Goal: Task Accomplishment & Management: Complete application form

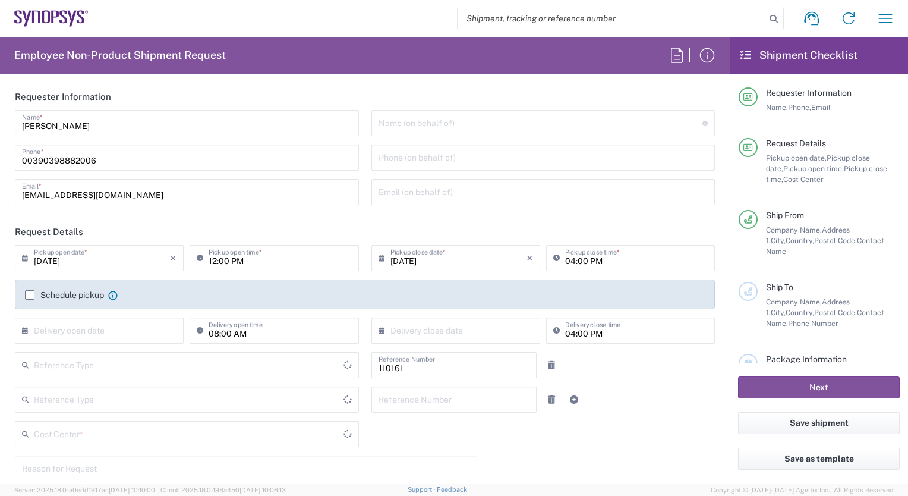
type input "Department"
type input "IT01, FAC, IT01, Agrate Brianza 110161"
type input "Delivered at Place"
type input "[GEOGRAPHIC_DATA]"
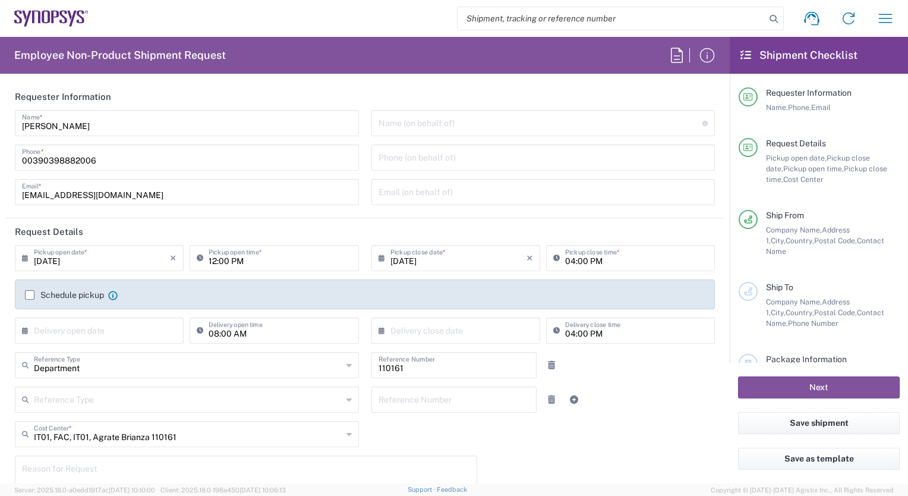
type input "Agrate Brianza IT01"
click at [403, 127] on input "text" at bounding box center [541, 122] width 325 height 21
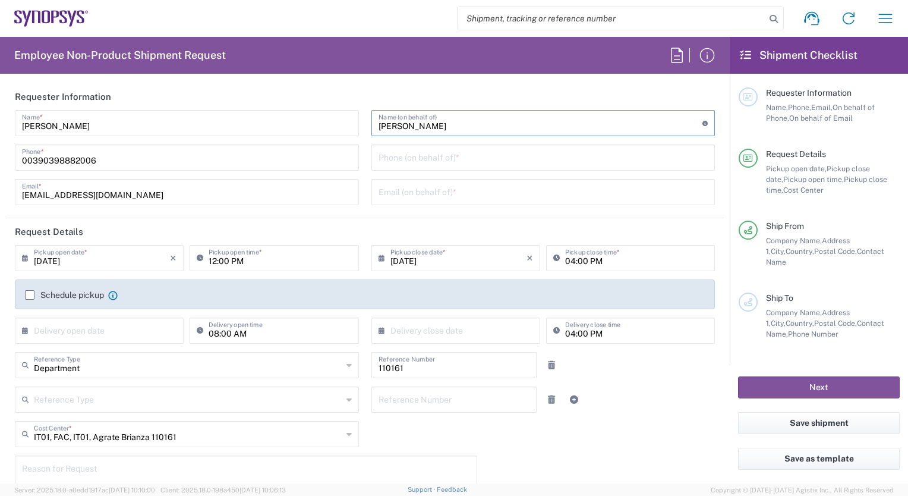
type input "[PERSON_NAME]"
click at [397, 163] on input "tel" at bounding box center [544, 156] width 330 height 21
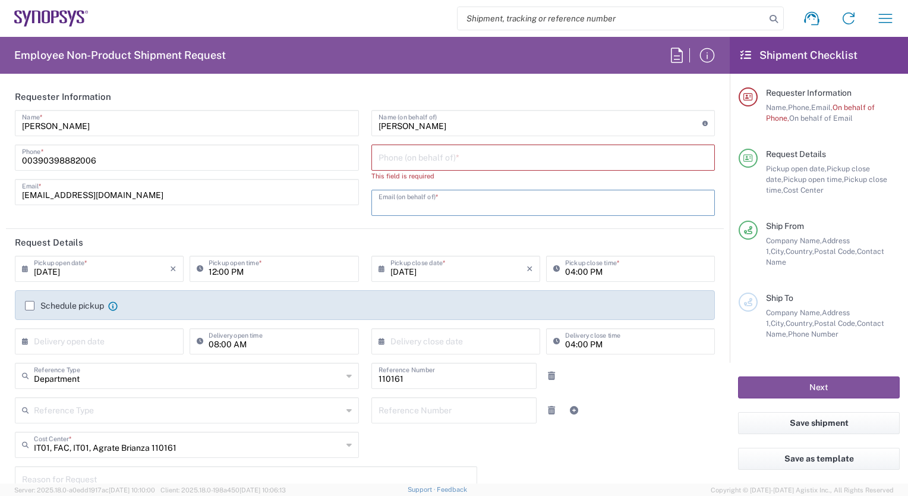
click at [379, 206] on input "text" at bounding box center [544, 201] width 330 height 21
paste input "[PERSON_NAME][EMAIL_ADDRESS][DOMAIN_NAME]"
type input "[PERSON_NAME][EMAIL_ADDRESS][DOMAIN_NAME]"
click at [379, 159] on input "tel" at bounding box center [544, 156] width 330 height 21
paste input "39.338.5042066"
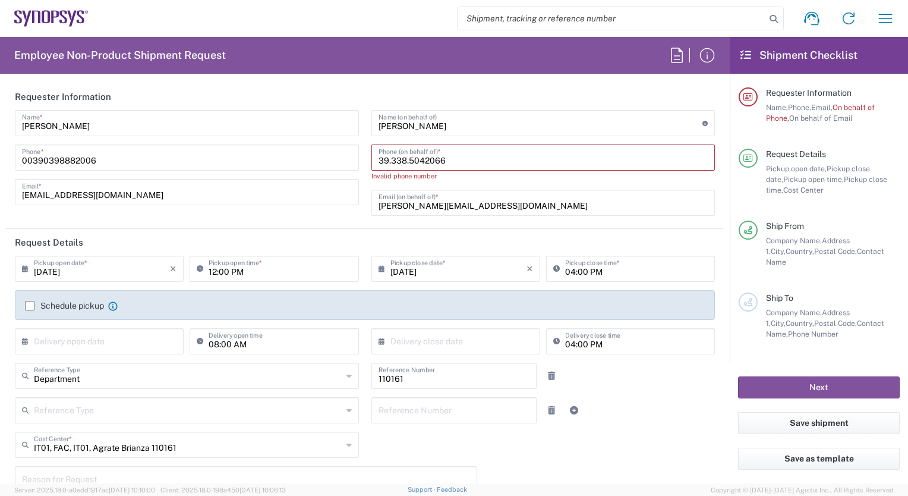
click at [383, 163] on input "39.338.5042066" at bounding box center [544, 156] width 330 height 21
click at [399, 163] on input "39338.5042066" at bounding box center [544, 156] width 330 height 21
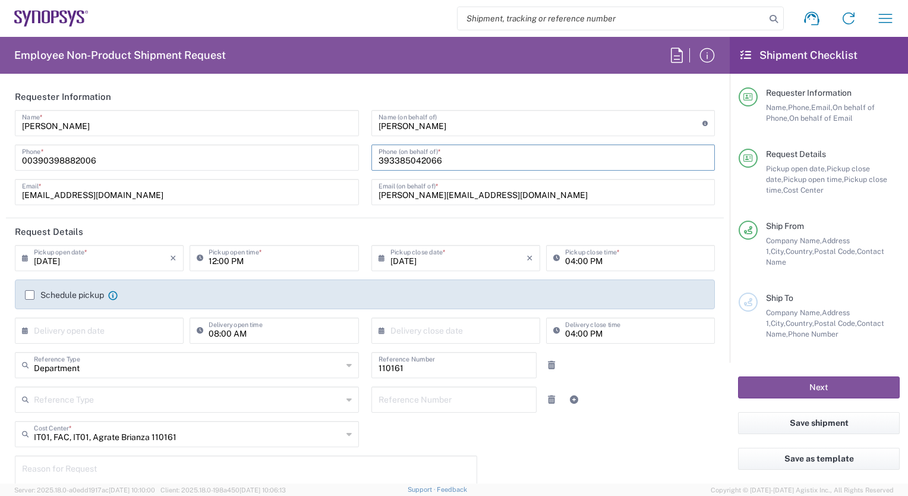
type input "393385042066"
click at [26, 257] on icon at bounding box center [28, 257] width 12 height 19
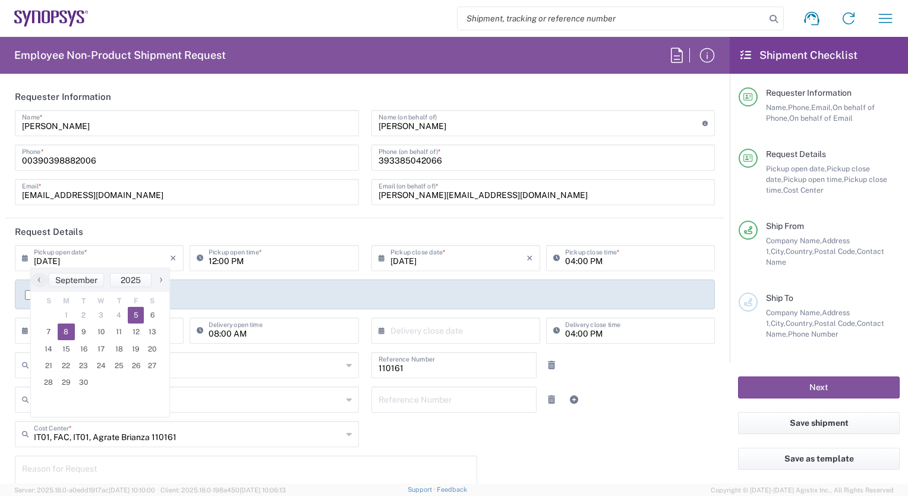
click at [67, 328] on span "8" at bounding box center [67, 331] width 18 height 17
type input "[DATE]"
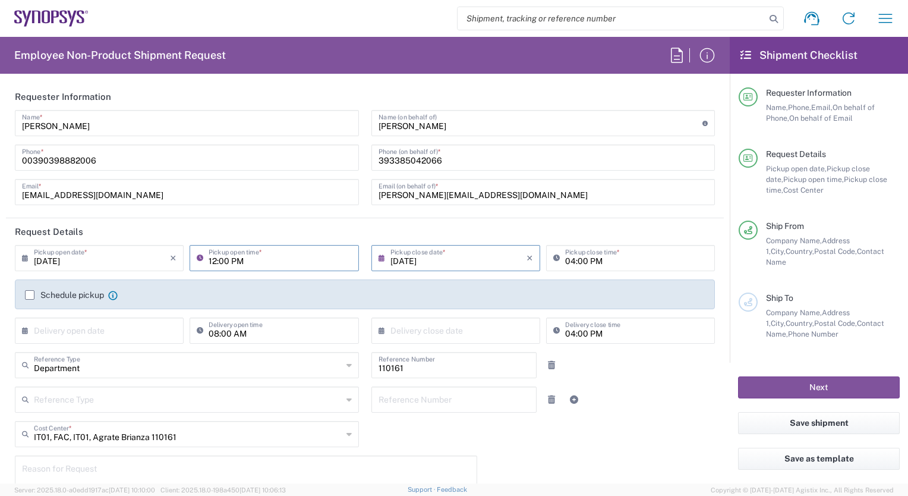
click at [211, 262] on input "12:00 PM" at bounding box center [280, 257] width 143 height 21
type input "10:00 AM"
type input "[DATE]"
type input "[US_STATE]"
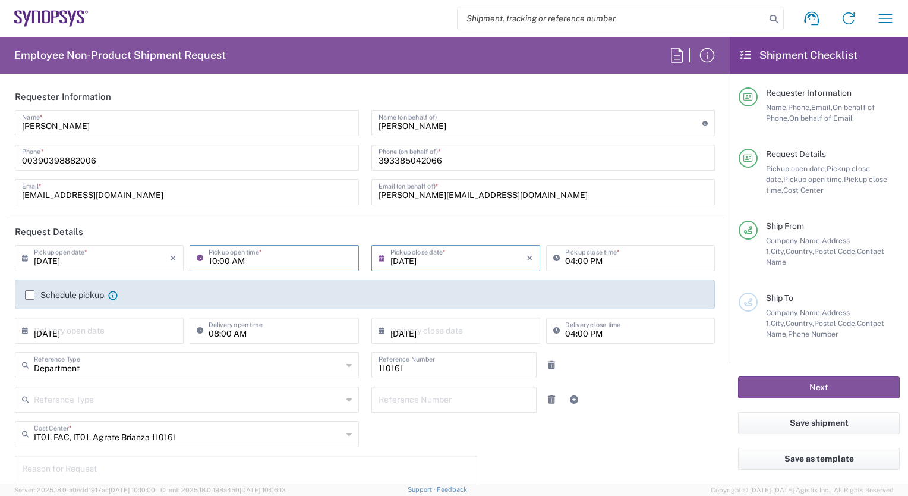
type input "Pavia IT02"
type input "Synopsys SRL"
type input "[STREET_ADDRESS]"
type input "[GEOGRAPHIC_DATA]"
type input "27100"
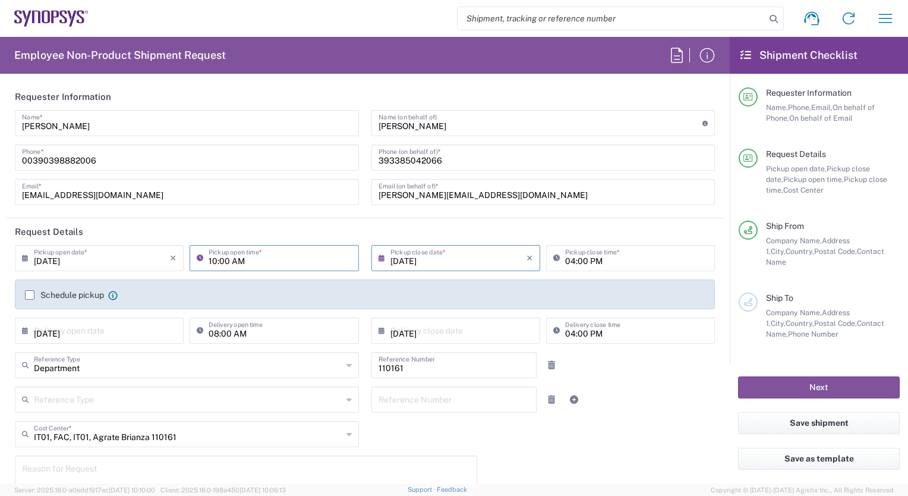
type input "[PERSON_NAME]"
type input "3897818660"
type input "Your Packaging"
type input "1"
type input "30"
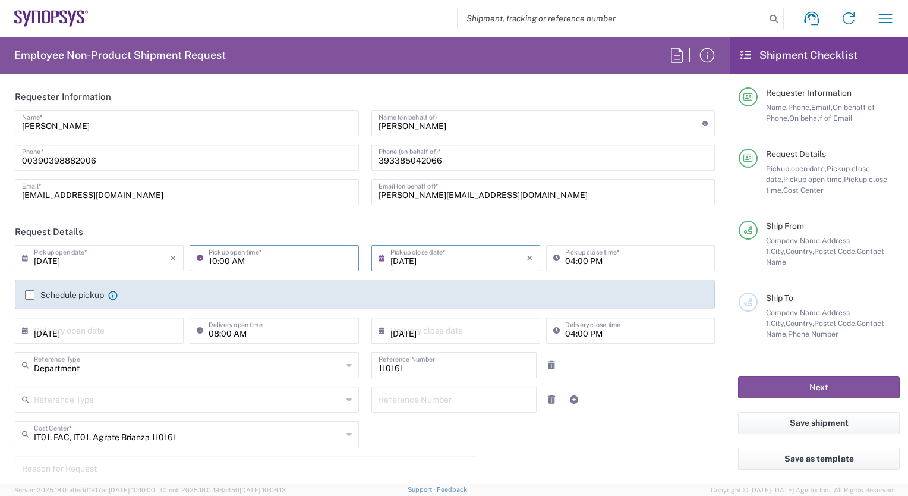
type input "20"
type input "30"
type input "3"
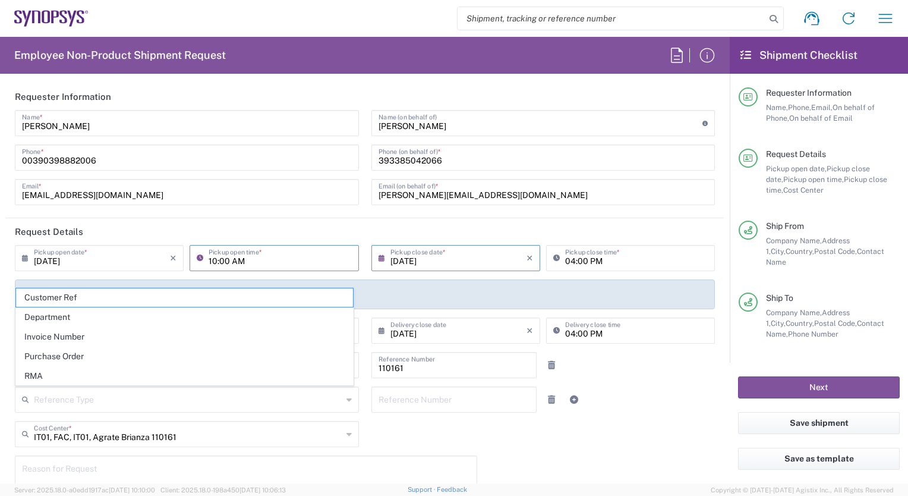
type input "Pavia IT02"
click at [9, 274] on div "[DATE] × Pickup open date * Cancel Apply 10:00 AM Pickup open time *" at bounding box center [187, 262] width 357 height 34
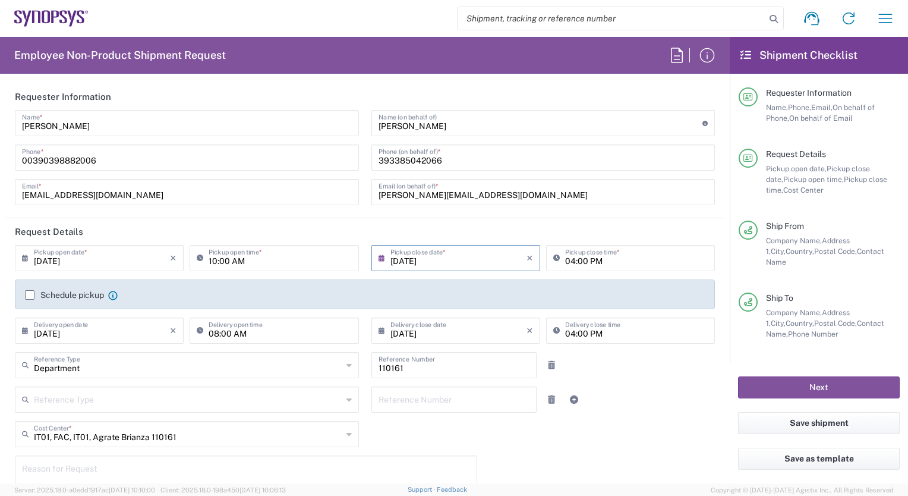
click at [27, 295] on label "Schedule pickup" at bounding box center [64, 295] width 79 height 10
click at [30, 295] on input "Schedule pickup" at bounding box center [30, 295] width 0 height 0
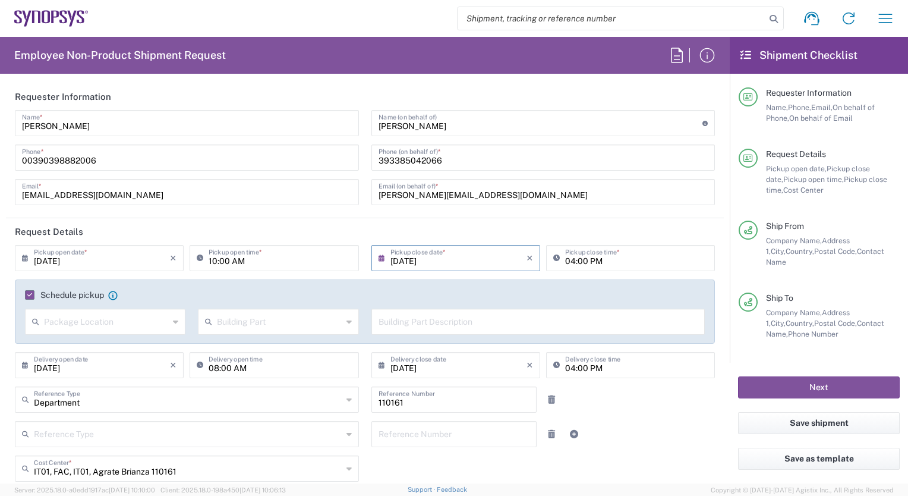
click at [24, 361] on icon at bounding box center [28, 364] width 12 height 19
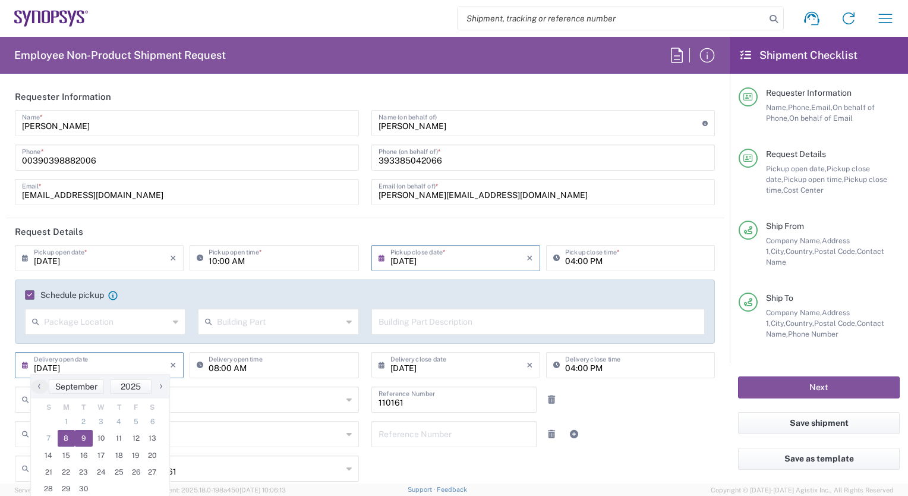
click at [83, 438] on span "9" at bounding box center [84, 438] width 18 height 17
type input "[DATE]"
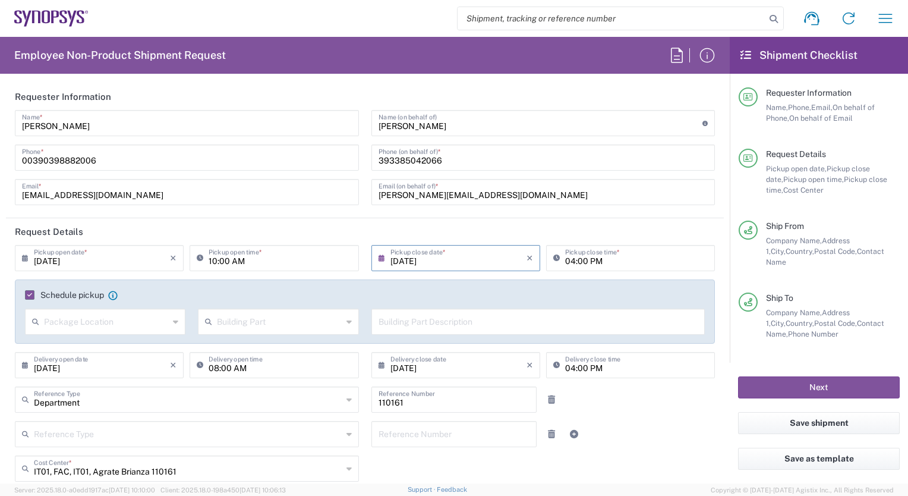
click at [213, 367] on input "08:00 AM" at bounding box center [280, 364] width 143 height 21
type input ":00 AM"
type input "11:26 AM"
click at [347, 465] on icon at bounding box center [349, 468] width 5 height 19
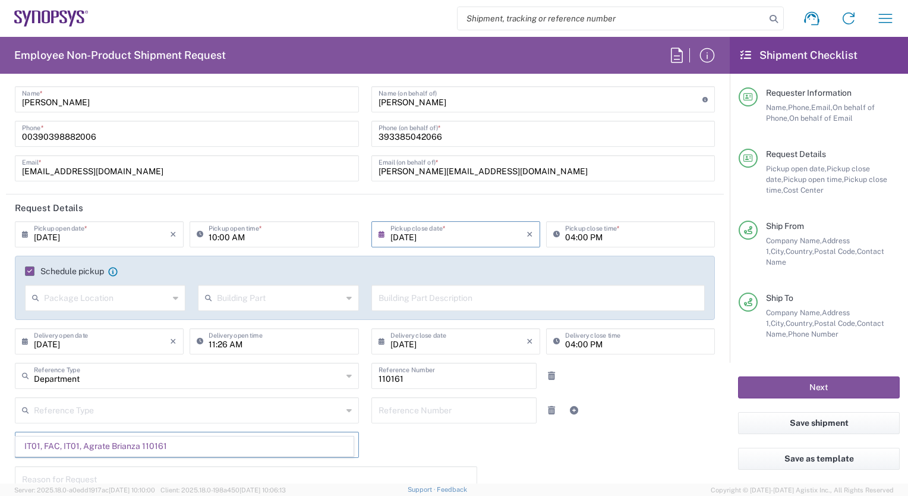
scroll to position [48, 0]
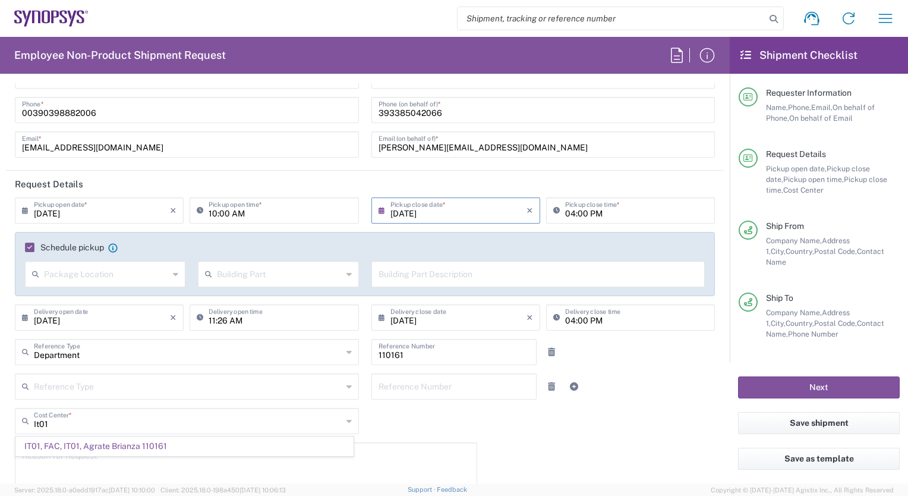
click at [347, 419] on icon at bounding box center [349, 420] width 5 height 19
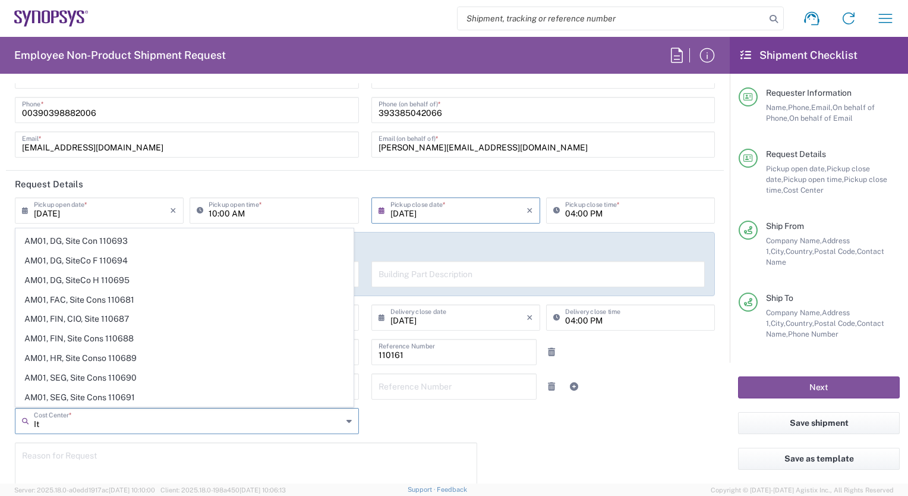
scroll to position [45, 0]
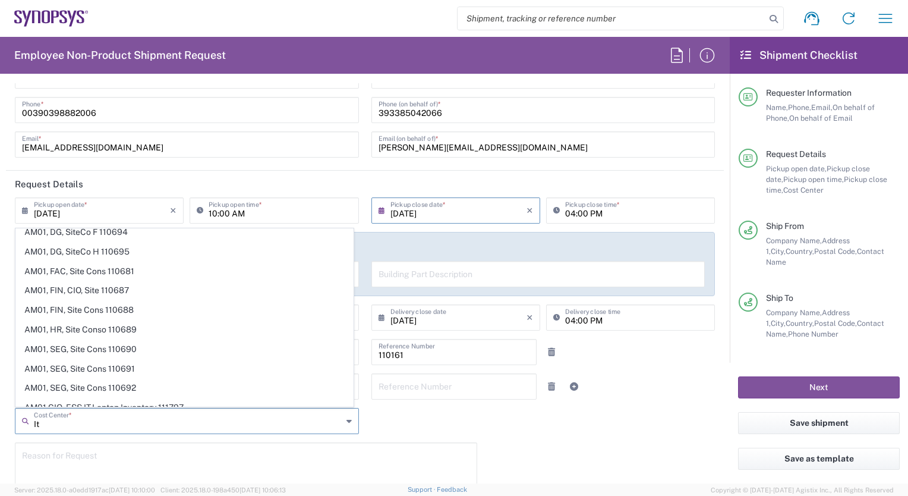
click at [347, 422] on icon at bounding box center [349, 420] width 5 height 19
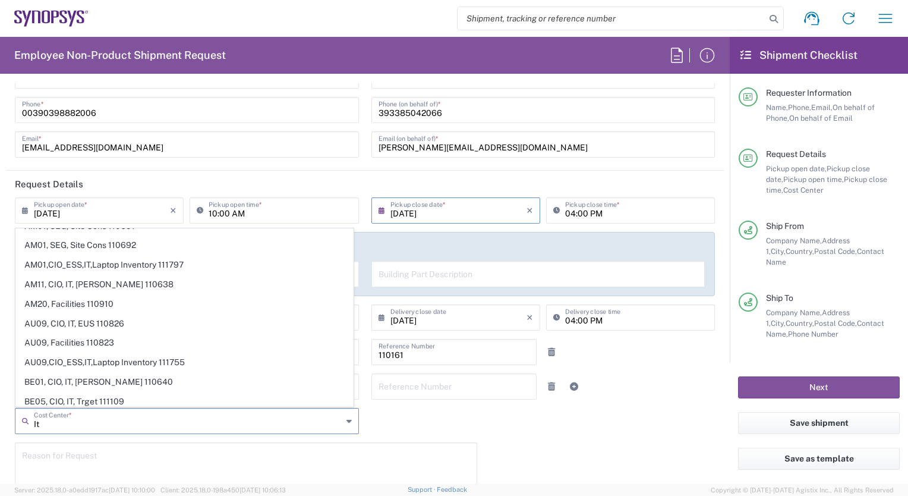
scroll to position [212, 0]
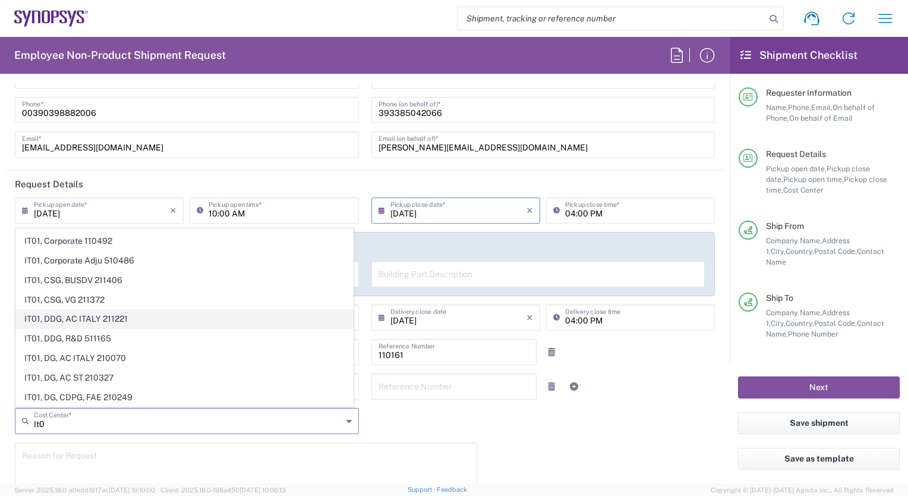
type input "It0"
click at [72, 319] on span "IT01, DDG, AC ITALY 211221" at bounding box center [184, 319] width 337 height 18
type input "211221"
type input "IT01, DDG, AC ITALY 211221"
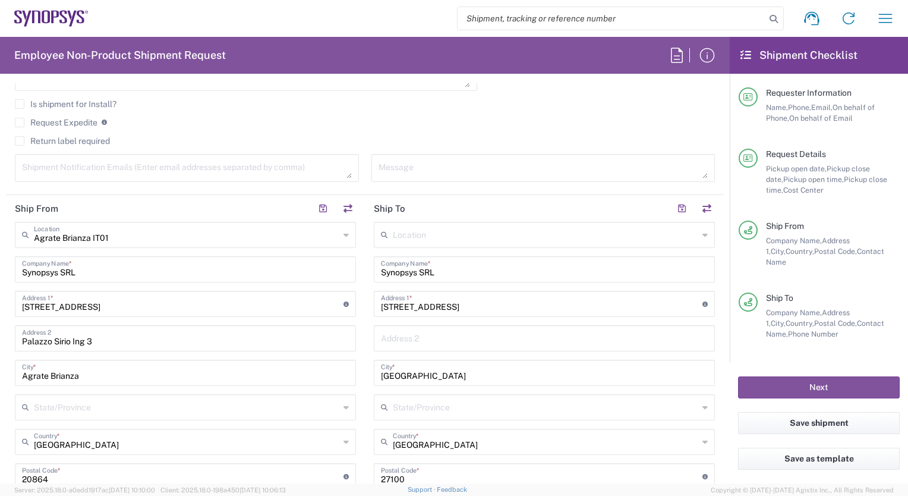
scroll to position [460, 0]
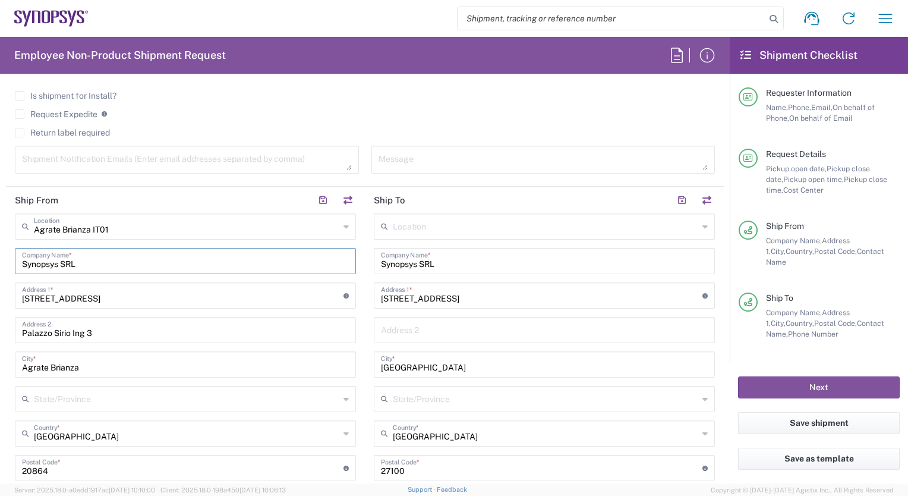
drag, startPoint x: 107, startPoint y: 261, endPoint x: 19, endPoint y: 262, distance: 88.0
click at [19, 262] on div "Synopsys SRL Company Name *" at bounding box center [185, 261] width 341 height 26
type input "[PERSON_NAME]"
drag, startPoint x: 100, startPoint y: 298, endPoint x: 25, endPoint y: 295, distance: 75.6
click at [25, 295] on input "[STREET_ADDRESS]" at bounding box center [183, 294] width 322 height 21
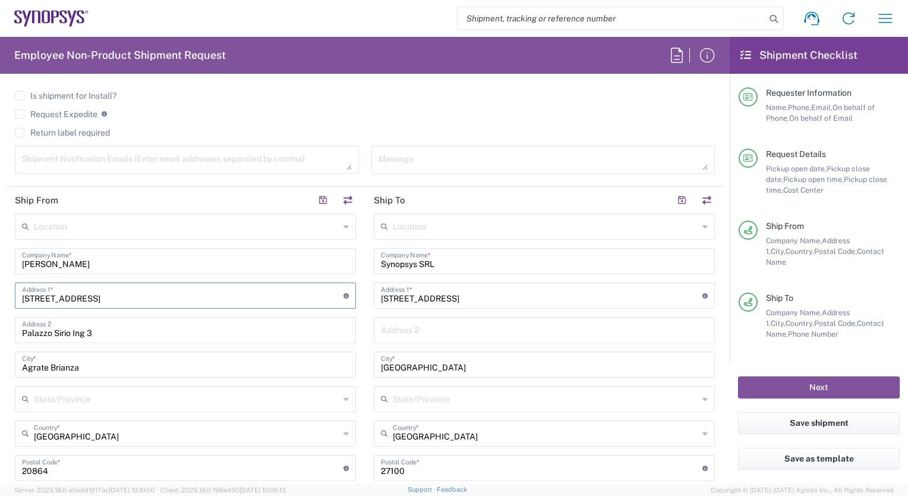
type input "V"
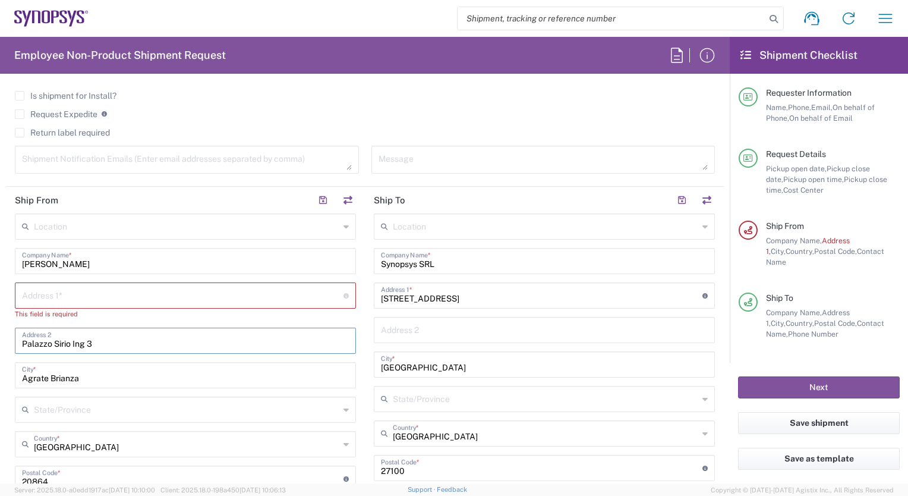
drag, startPoint x: 96, startPoint y: 339, endPoint x: 14, endPoint y: 341, distance: 82.1
click at [14, 341] on main "Location [GEOGRAPHIC_DATA] DE04 Agrate Brianza IT01 [GEOGRAPHIC_DATA] DE02 [GEO…" at bounding box center [185, 434] width 359 height 443
click at [22, 291] on input "text" at bounding box center [183, 294] width 322 height 21
paste input "C.Da Scizzo Ventaglio 15"
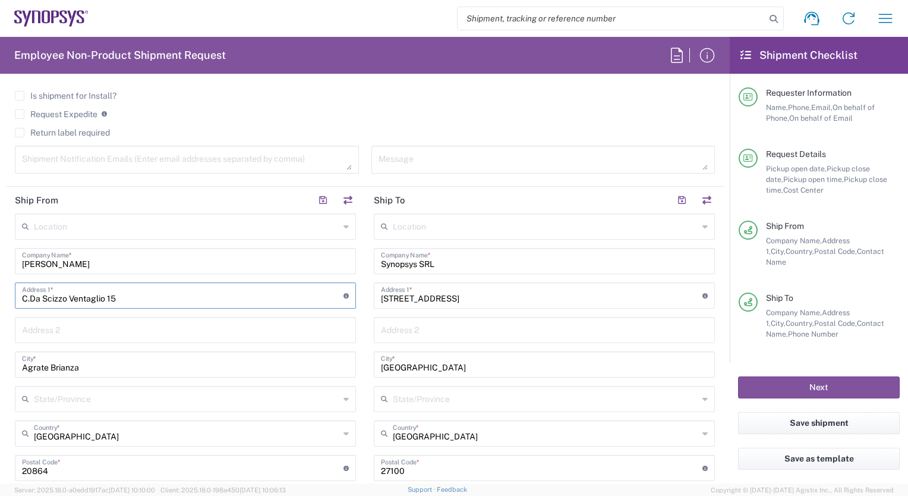
type input "C.Da Scizzo Ventaglio 15"
drag, startPoint x: 81, startPoint y: 364, endPoint x: 0, endPoint y: 366, distance: 81.5
click at [0, 366] on html "Shipment request Shipment tracking Employee non-product shipment request My shi…" at bounding box center [454, 248] width 908 height 496
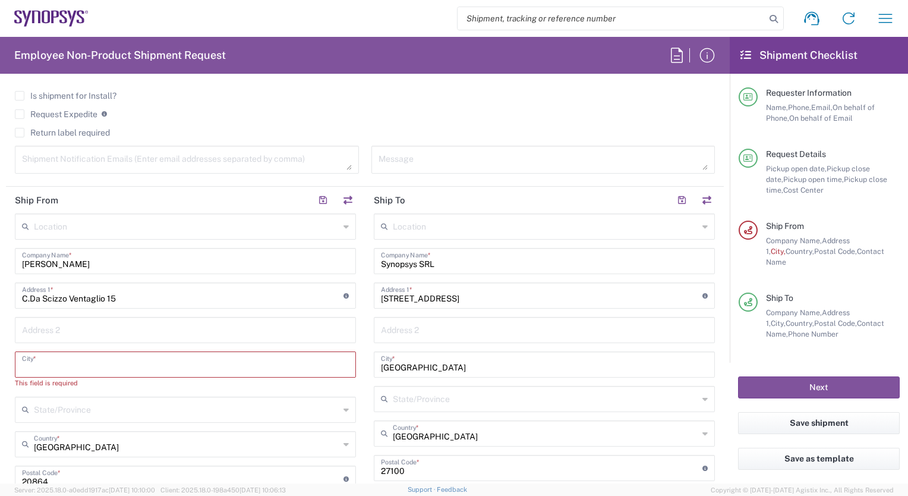
paste input "Noicattaro ([GEOGRAPHIC_DATA])"
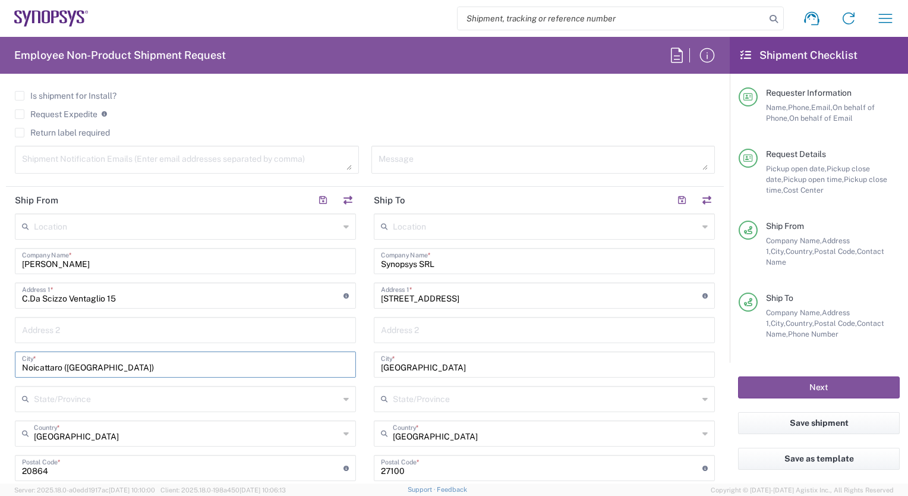
type input "Noicattaro ([GEOGRAPHIC_DATA])"
drag, startPoint x: 56, startPoint y: 468, endPoint x: 16, endPoint y: 472, distance: 40.0
click at [16, 472] on div "Postal Code * Enter Postal Code here" at bounding box center [185, 468] width 341 height 26
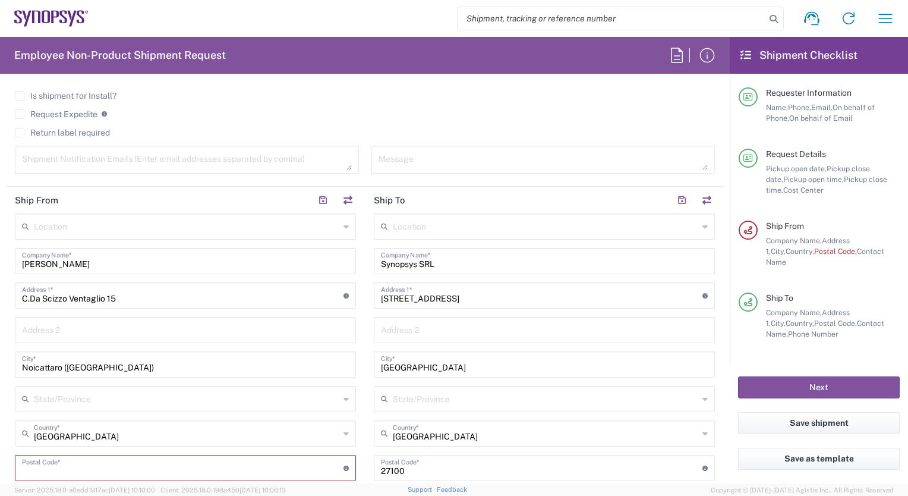
paste input "70016"
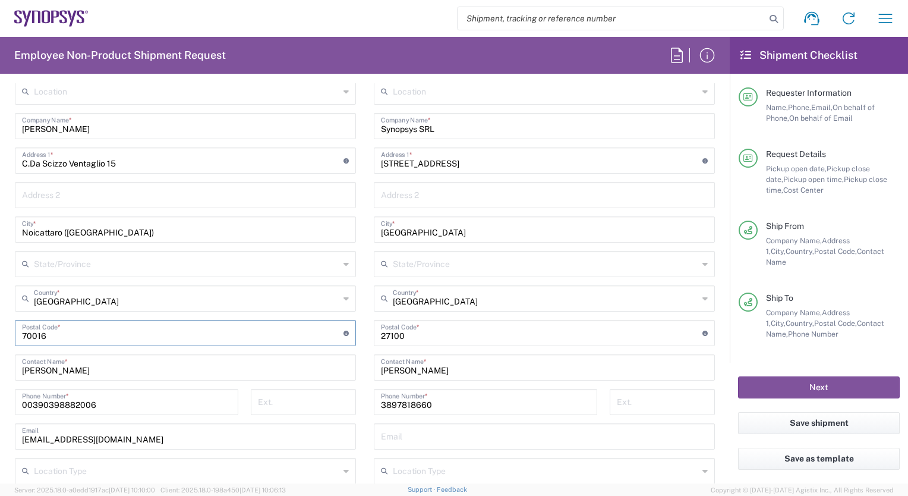
scroll to position [706, 0]
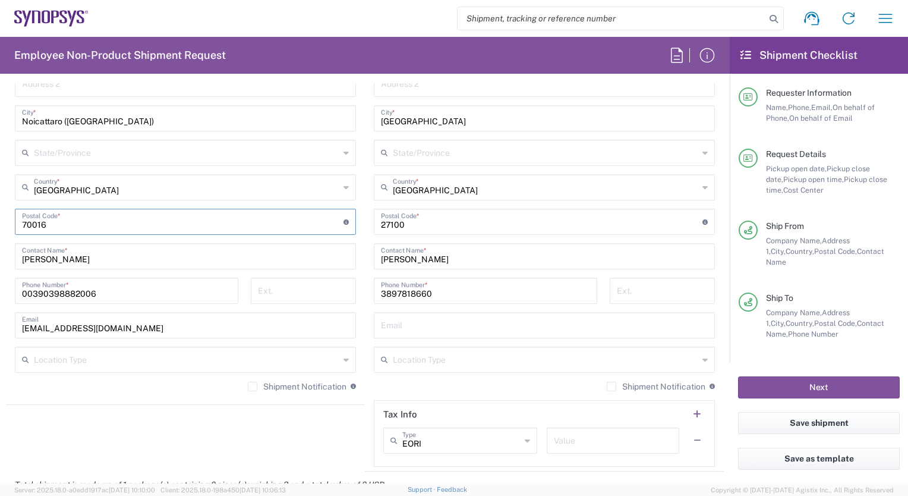
type input "70016"
drag, startPoint x: 78, startPoint y: 258, endPoint x: 8, endPoint y: 251, distance: 71.1
click at [8, 251] on main "Location [GEOGRAPHIC_DATA] DE04 Agrate Brianza IT01 [GEOGRAPHIC_DATA] DE02 [GEO…" at bounding box center [185, 183] width 359 height 433
type input "[PERSON_NAME]"
drag, startPoint x: 103, startPoint y: 294, endPoint x: 17, endPoint y: 297, distance: 86.2
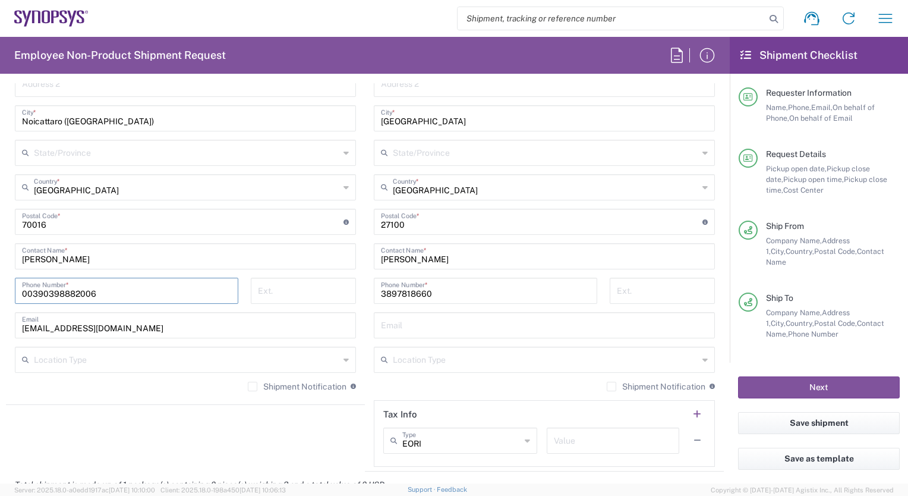
click at [17, 297] on div "00390398882006 Phone Number *" at bounding box center [127, 291] width 224 height 26
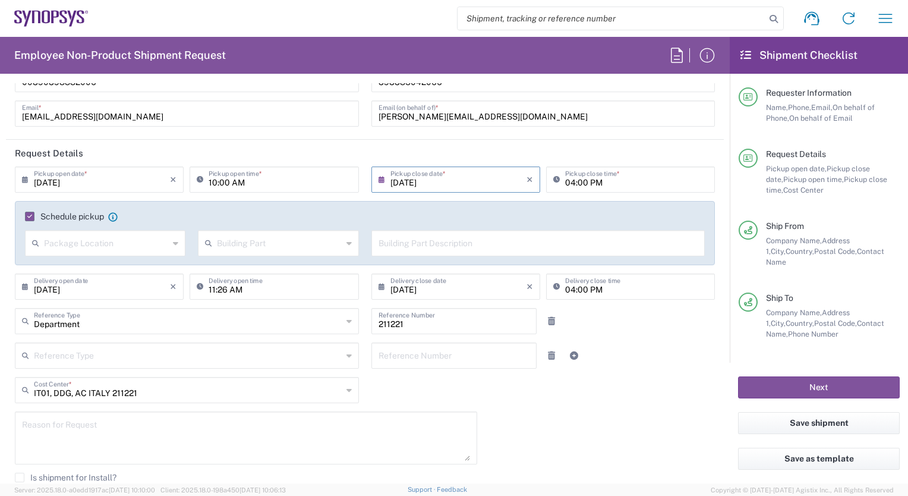
scroll to position [55, 0]
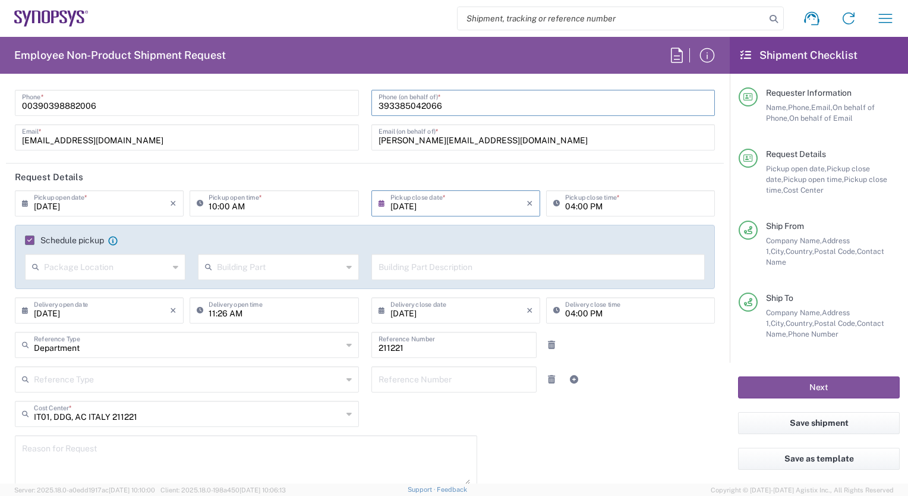
drag, startPoint x: 452, startPoint y: 105, endPoint x: 369, endPoint y: 106, distance: 83.2
click at [372, 106] on div "393385042066 Phone (on behalf of) *" at bounding box center [544, 103] width 344 height 26
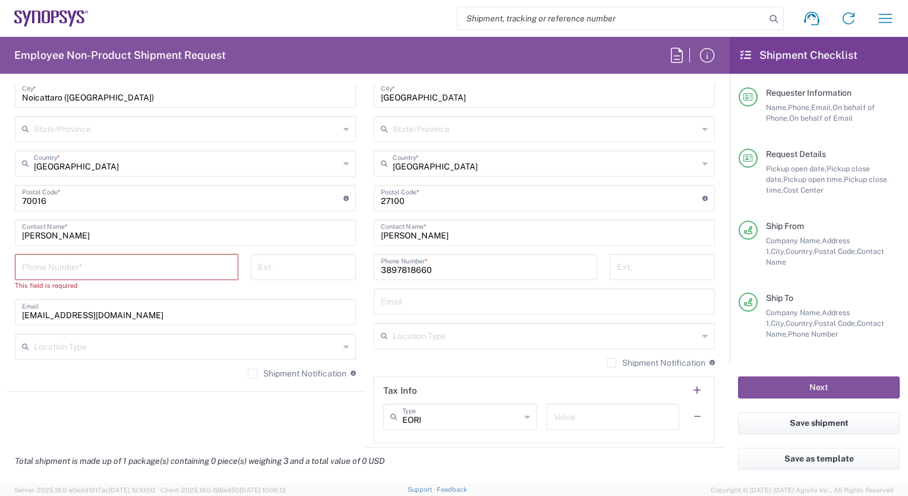
scroll to position [785, 0]
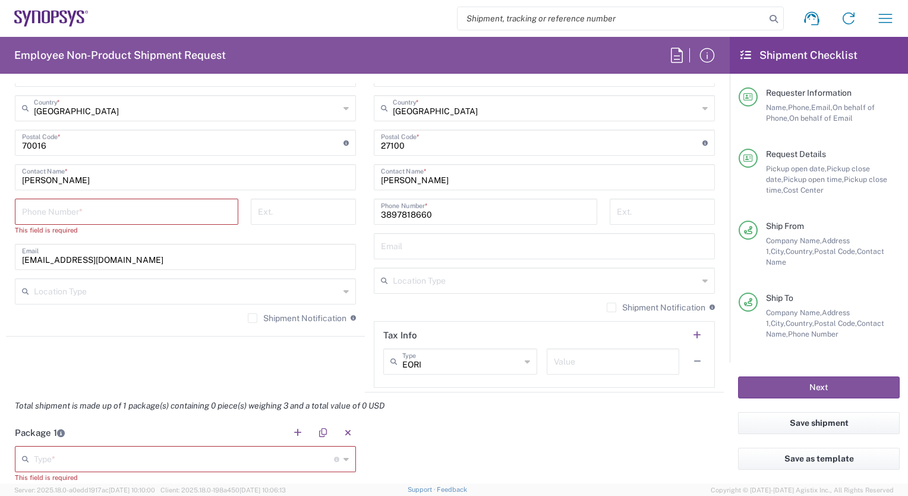
click at [22, 209] on input "tel" at bounding box center [126, 210] width 209 height 21
paste input "393385042066"
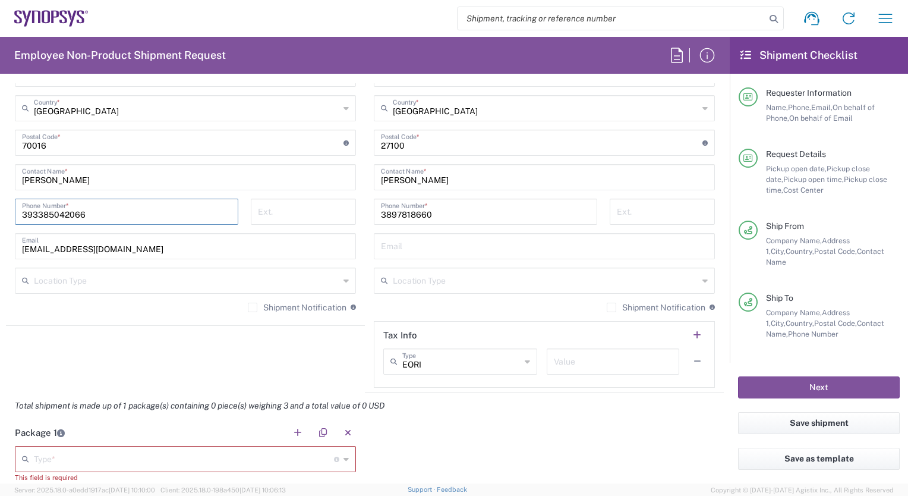
type input "393385042066"
drag, startPoint x: 124, startPoint y: 247, endPoint x: 15, endPoint y: 248, distance: 108.8
click at [15, 248] on div "[EMAIL_ADDRESS][DOMAIN_NAME] Email" at bounding box center [185, 246] width 341 height 26
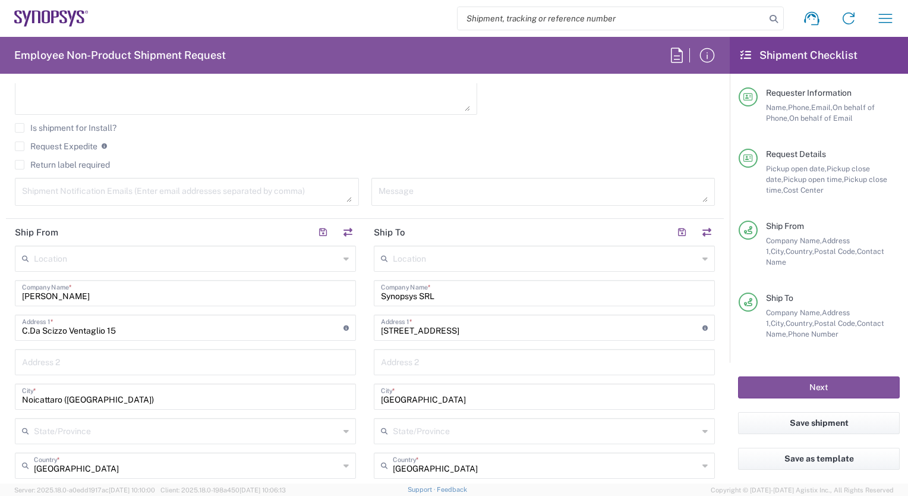
scroll to position [389, 0]
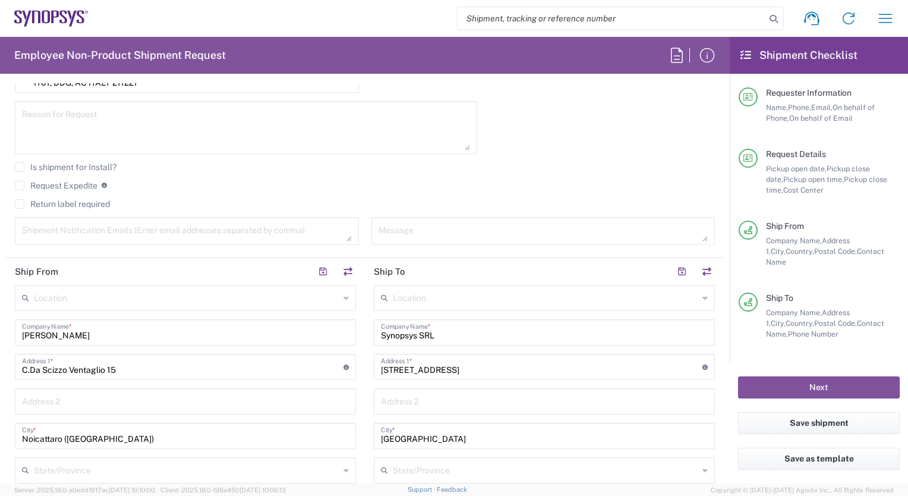
click at [482, 370] on input "[STREET_ADDRESS]" at bounding box center [542, 365] width 322 height 21
type input "[STREET_ADDRESS]-"
type input "[EMAIL_ADDRESS][DOMAIN_NAME]"
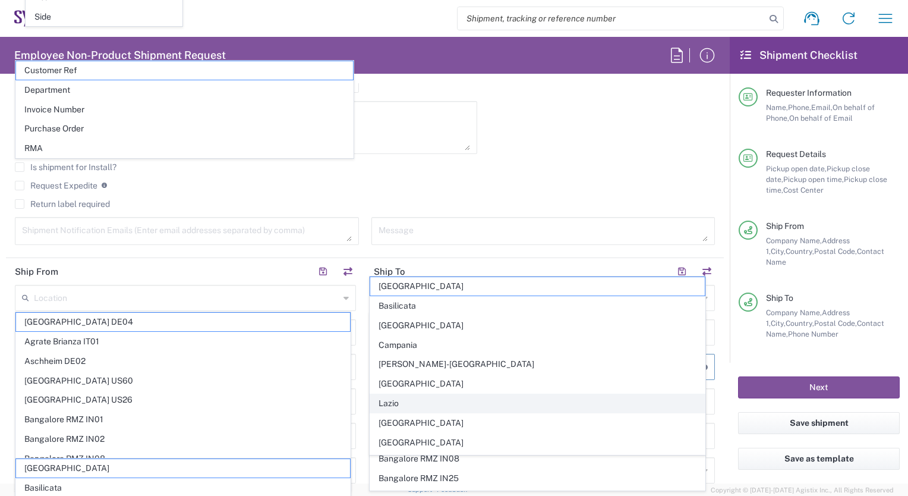
scroll to position [508, 0]
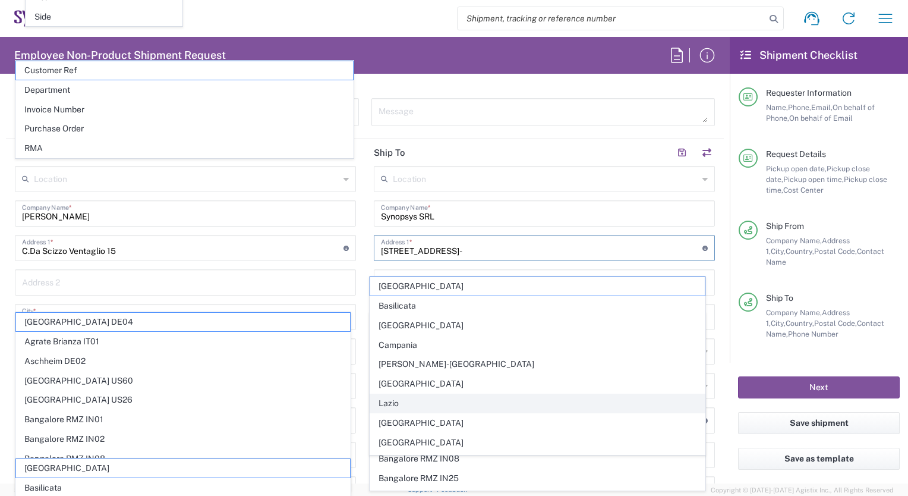
type input "[STREET_ADDRESS]"
type input "[US_STATE]"
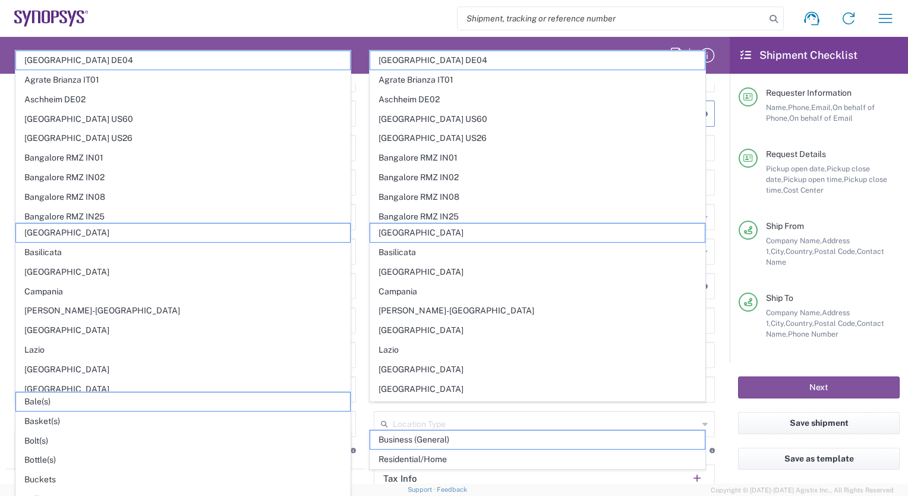
scroll to position [666, 0]
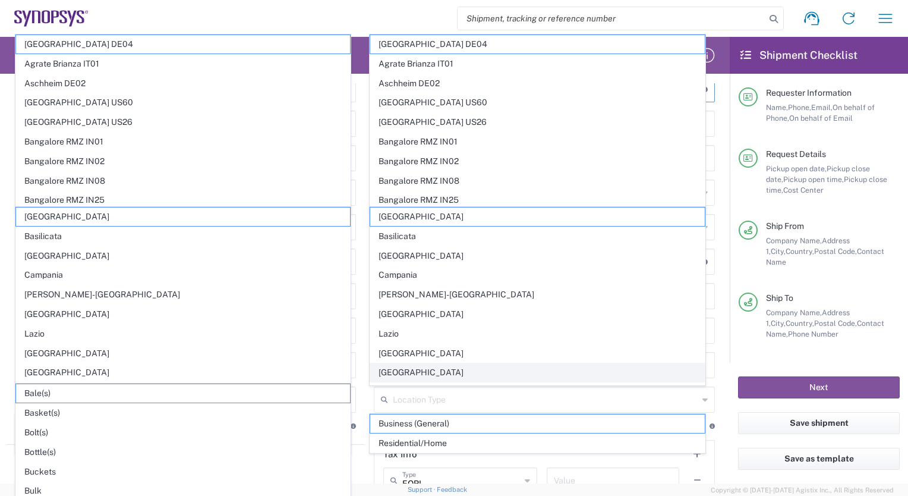
click at [423, 370] on span "[GEOGRAPHIC_DATA]" at bounding box center [537, 372] width 334 height 18
type input "[GEOGRAPHIC_DATA]"
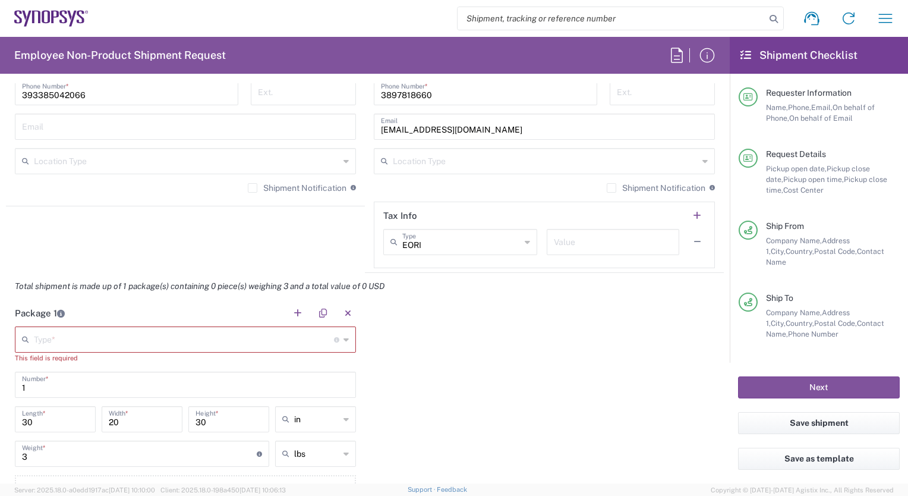
scroll to position [1000, 0]
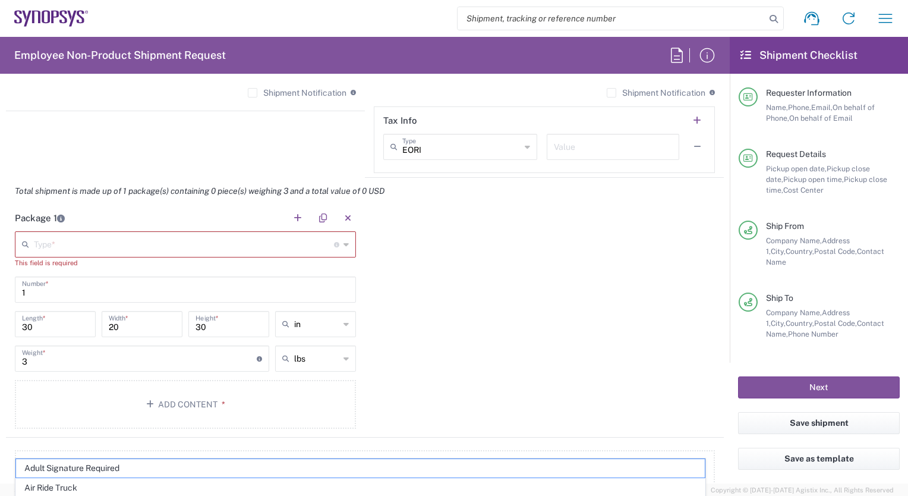
click at [344, 243] on icon at bounding box center [346, 244] width 5 height 19
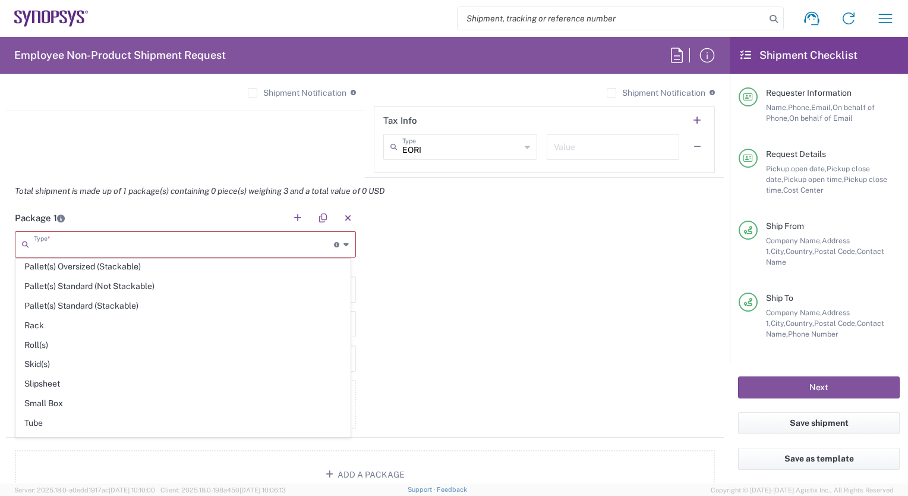
scroll to position [553, 0]
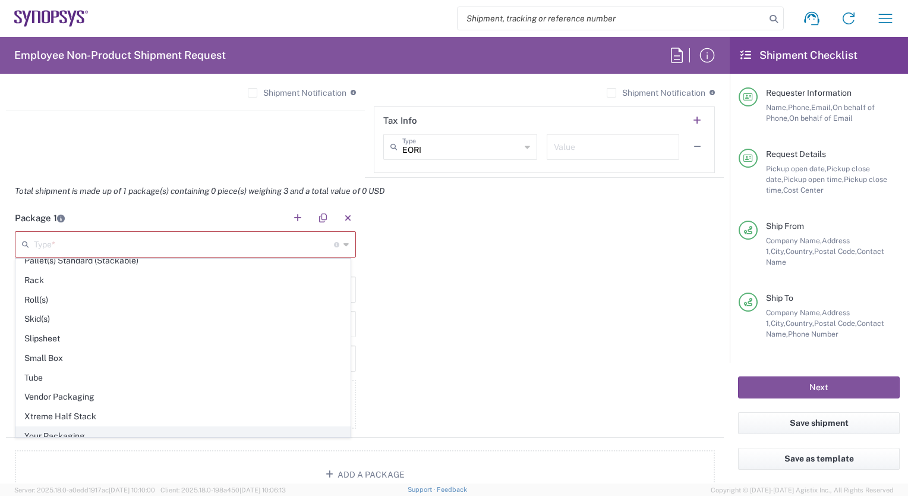
click at [126, 428] on span "Your Packaging" at bounding box center [183, 436] width 334 height 18
type input "Your Packaging"
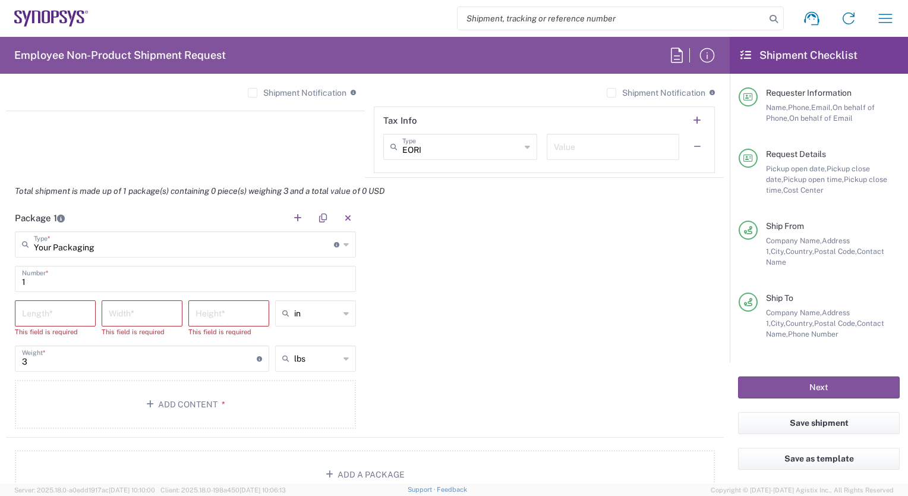
click at [344, 310] on icon at bounding box center [346, 313] width 5 height 19
click at [326, 358] on span "cm" at bounding box center [311, 356] width 77 height 18
type input "cm"
click at [34, 312] on input "number" at bounding box center [55, 312] width 67 height 21
type input "30"
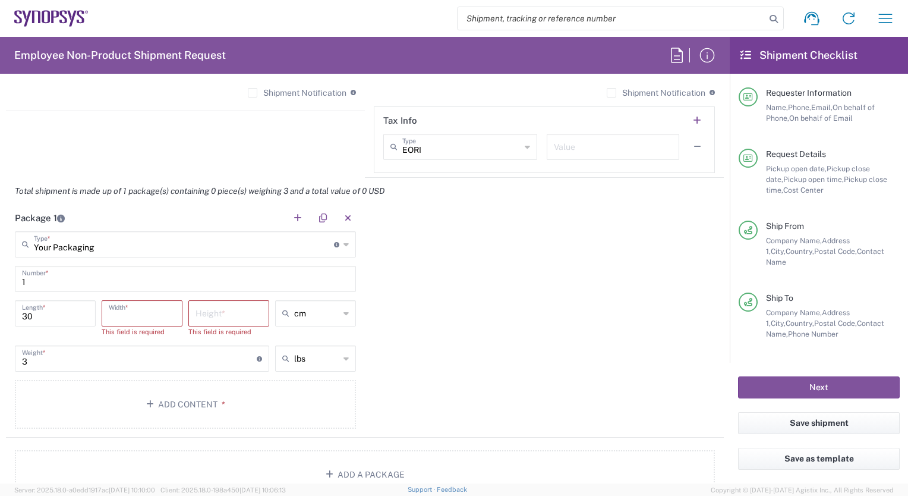
click at [126, 314] on input "number" at bounding box center [142, 312] width 67 height 21
type input "20"
click at [204, 311] on input "number" at bounding box center [229, 312] width 67 height 21
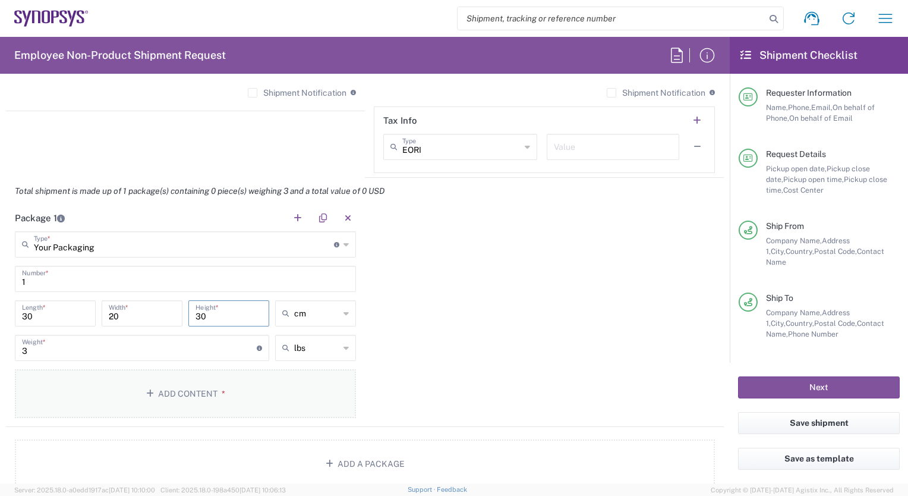
type input "30"
click at [175, 393] on button "Add Content *" at bounding box center [185, 393] width 341 height 49
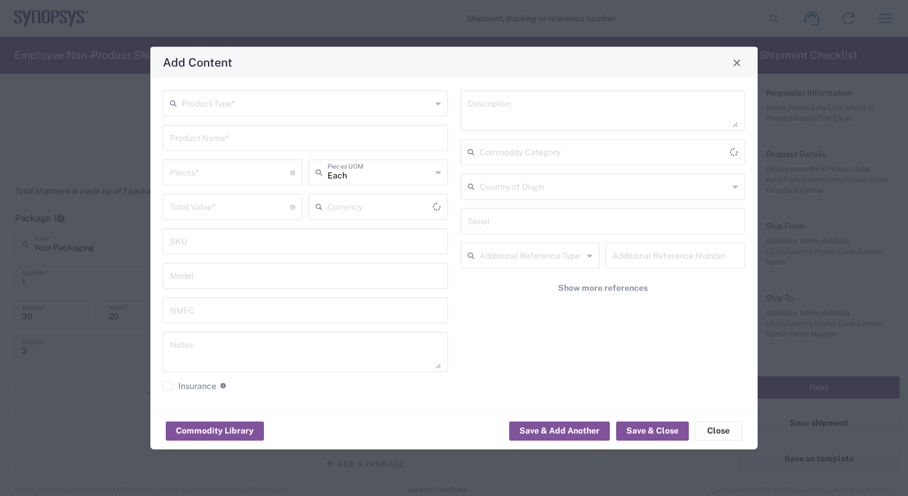
click at [192, 104] on input "text" at bounding box center [307, 102] width 250 height 21
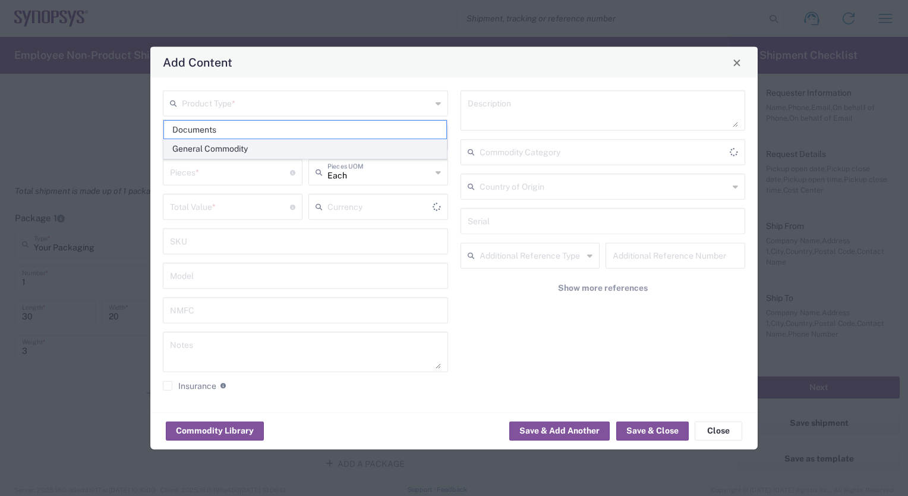
click at [213, 147] on span "General Commodity" at bounding box center [305, 149] width 283 height 18
type input "General Commodity"
type input "US Dollar"
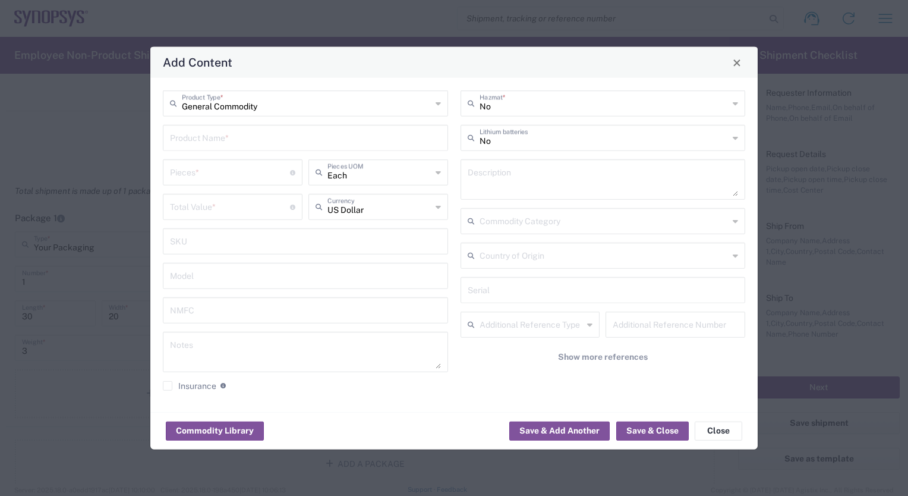
click at [197, 141] on input "text" at bounding box center [305, 137] width 271 height 21
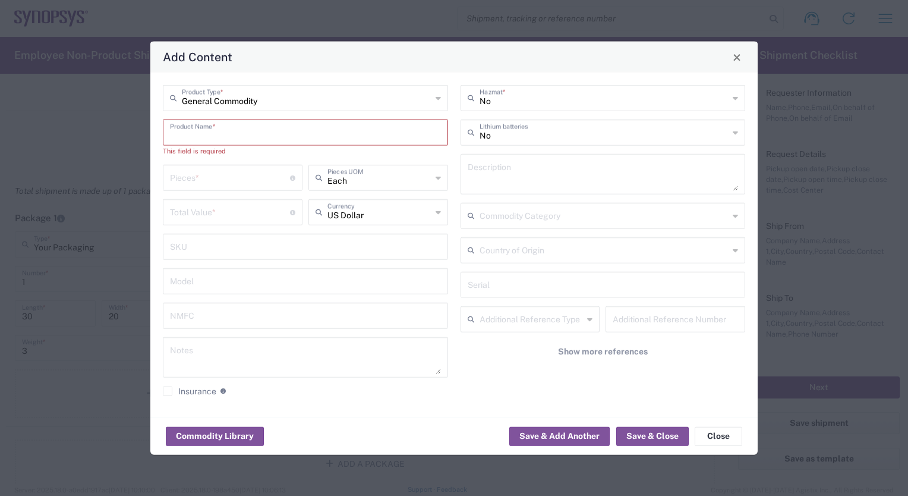
paste input "DELL Latitude 5430"
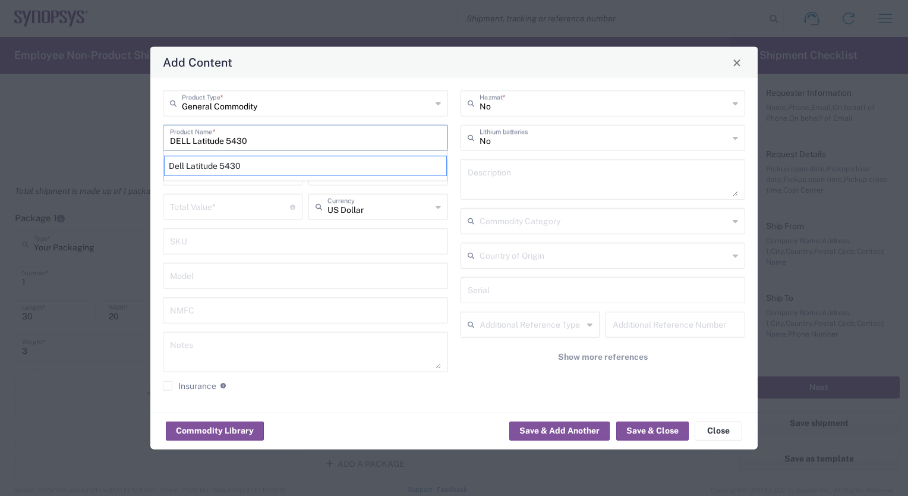
type input "DELL Latitude 5430"
click at [439, 206] on icon at bounding box center [438, 206] width 5 height 19
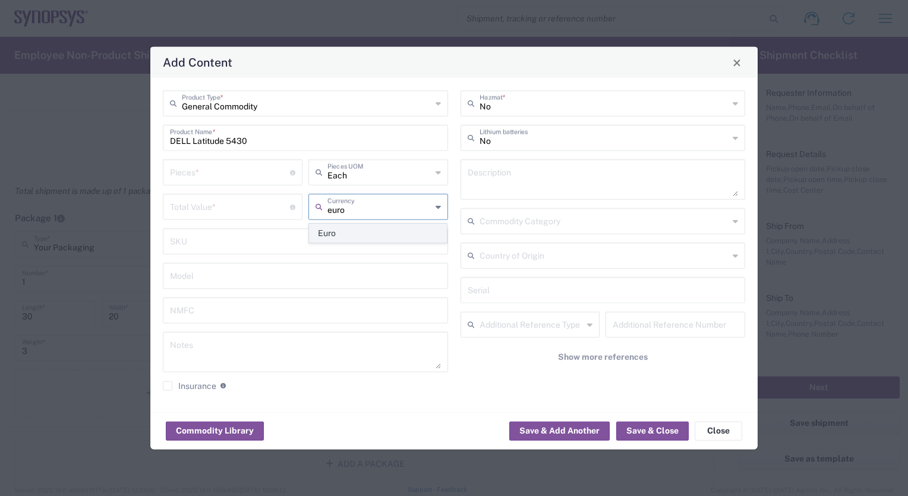
click at [332, 232] on span "Euro" at bounding box center [378, 233] width 137 height 18
type input "Euro"
click at [204, 205] on input "number" at bounding box center [230, 206] width 120 height 21
click at [185, 174] on input "number" at bounding box center [230, 171] width 120 height 21
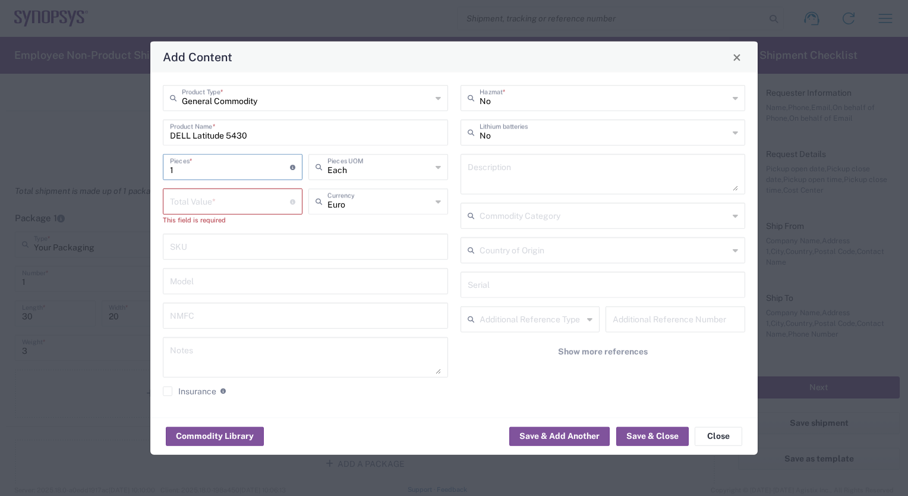
type input "1"
click at [185, 203] on input "number" at bounding box center [230, 200] width 120 height 21
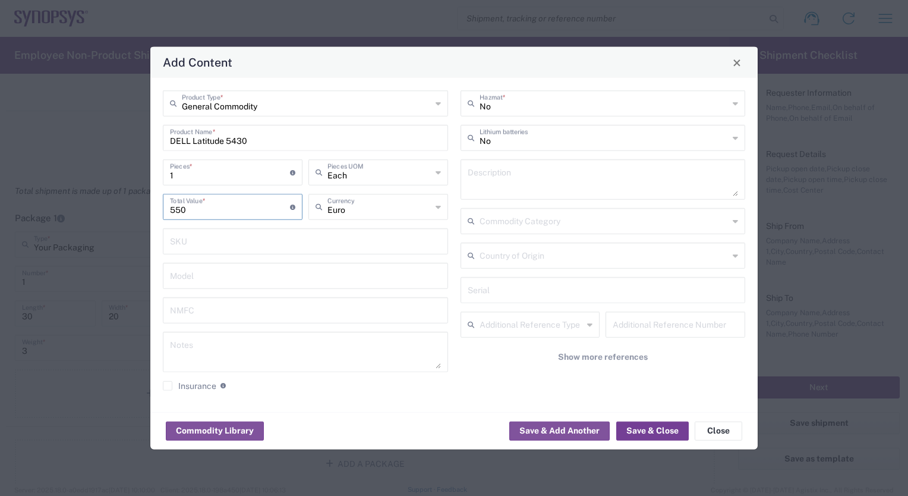
type input "550"
click at [665, 432] on button "Save & Close" at bounding box center [652, 430] width 73 height 19
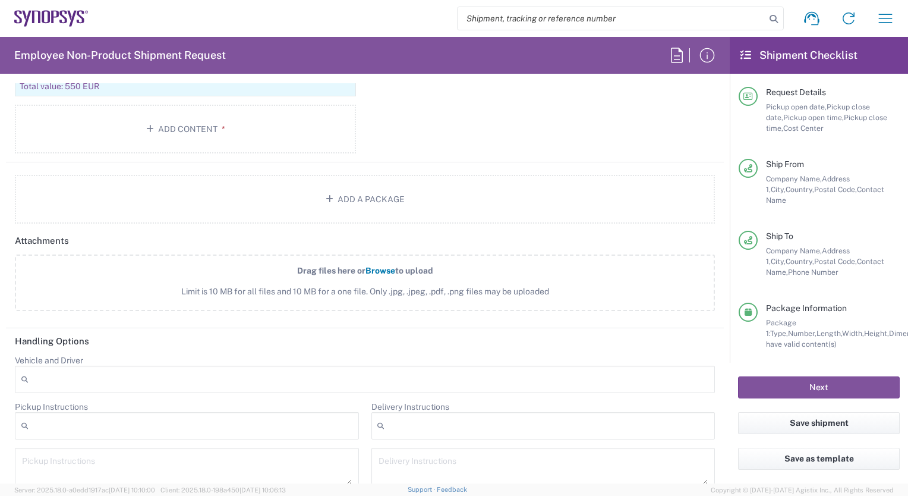
scroll to position [1524, 0]
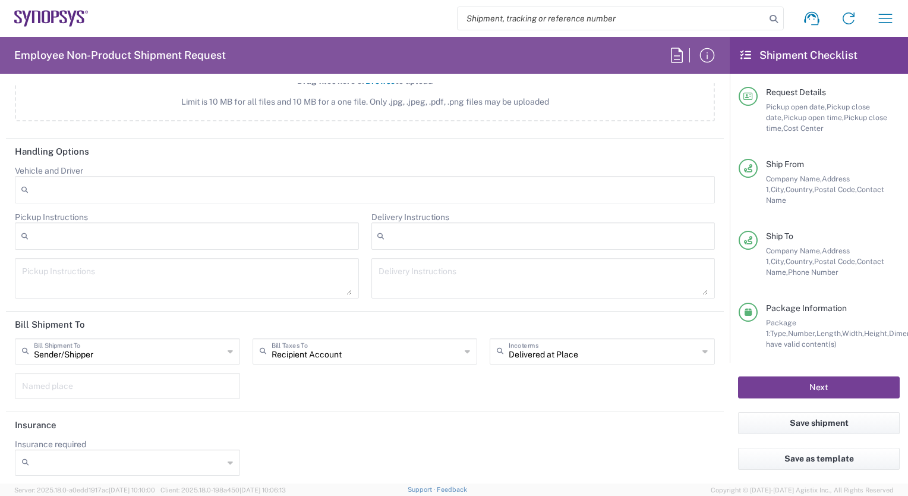
click at [818, 385] on button "Next" at bounding box center [819, 387] width 162 height 22
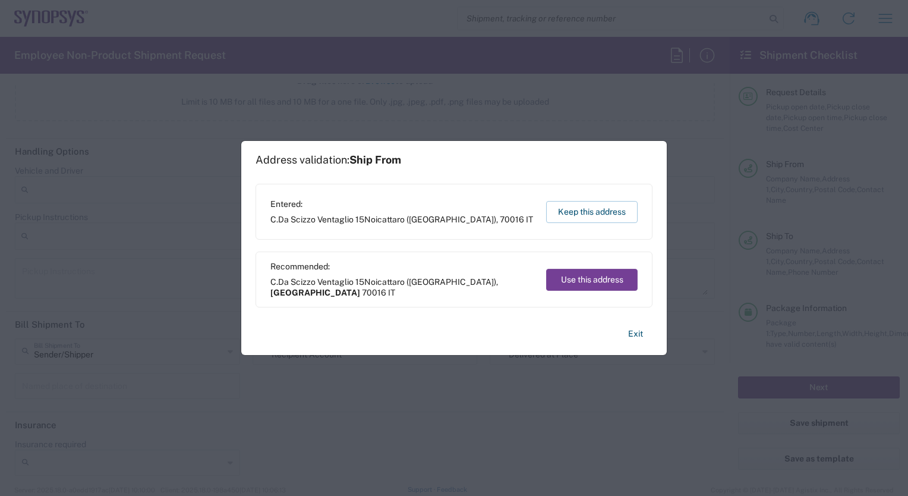
click at [611, 275] on button "Use this address" at bounding box center [592, 280] width 92 height 22
type input "[GEOGRAPHIC_DATA]"
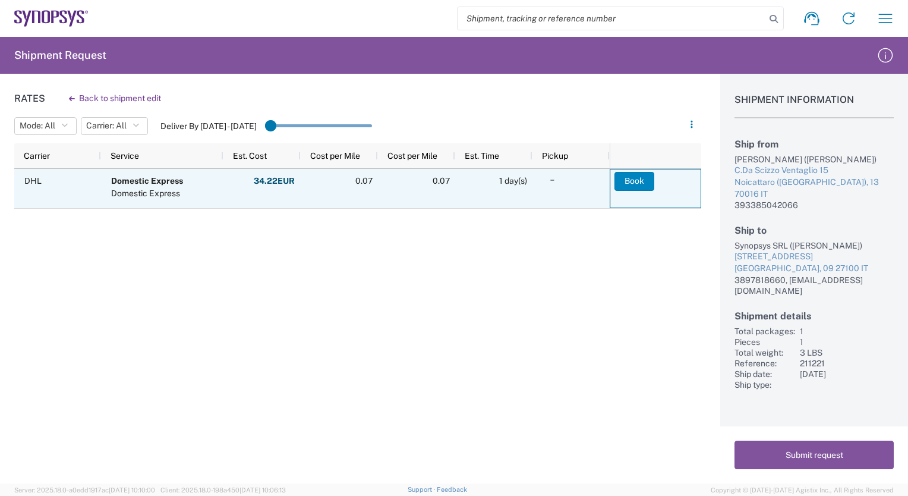
click at [635, 173] on button "Book" at bounding box center [635, 181] width 40 height 19
